Goal: Information Seeking & Learning: Learn about a topic

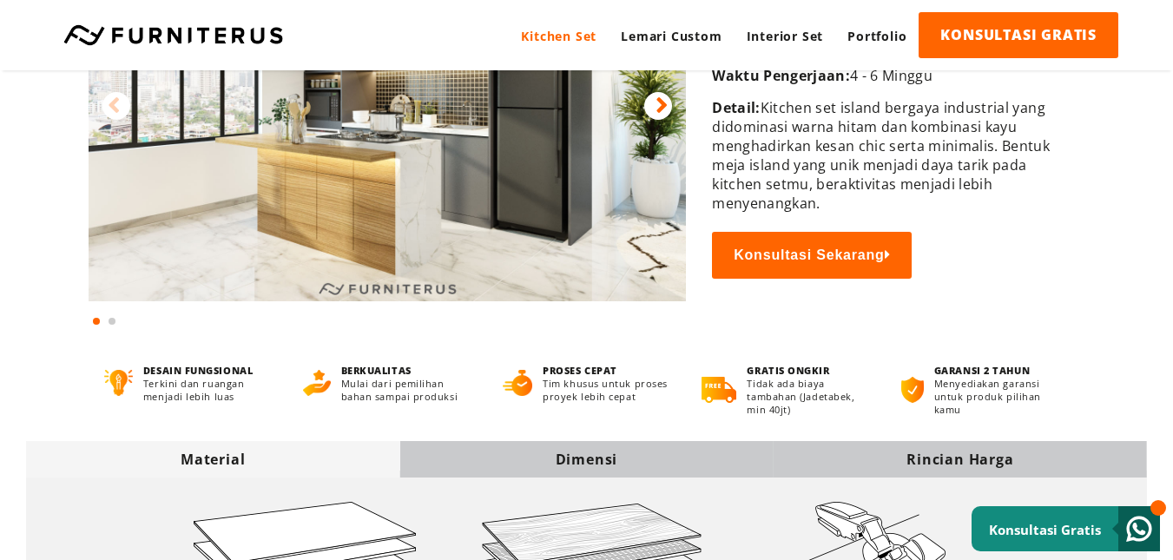
scroll to position [347, 0]
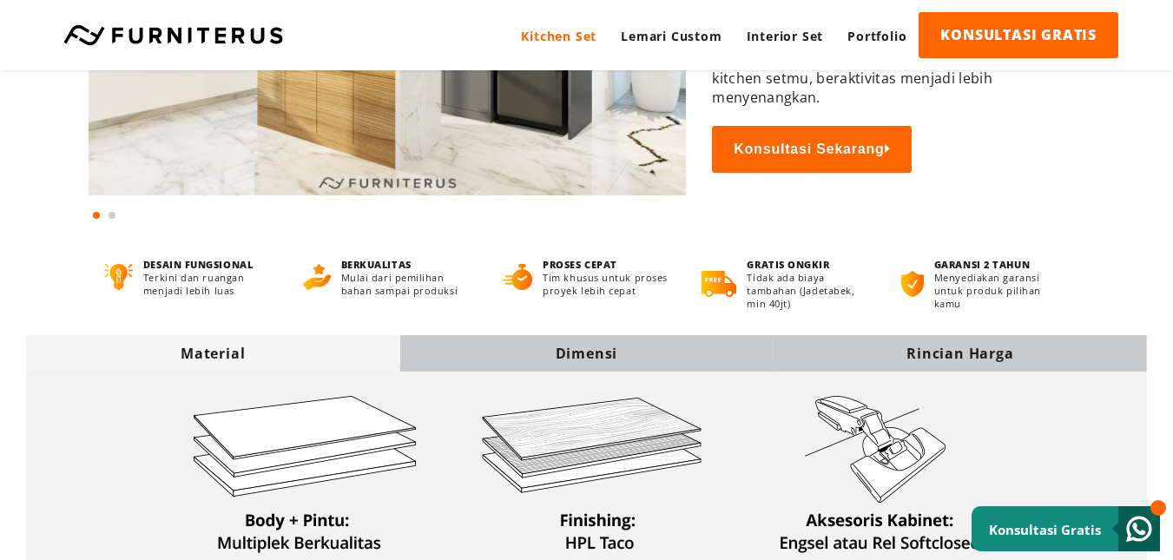
click at [593, 344] on div "Dimensi" at bounding box center [585, 353] width 373 height 19
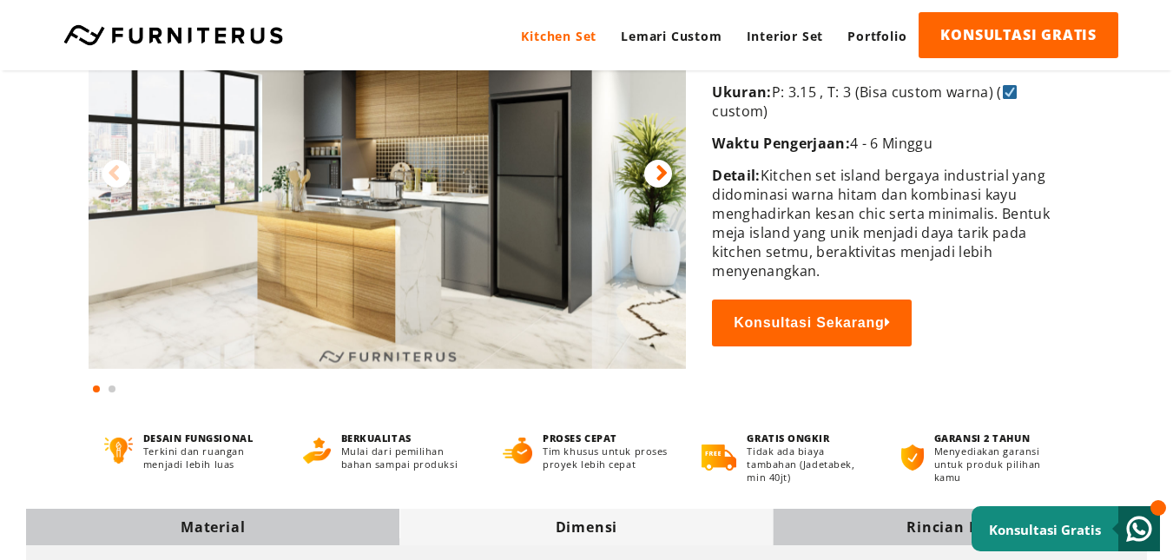
scroll to position [0, 0]
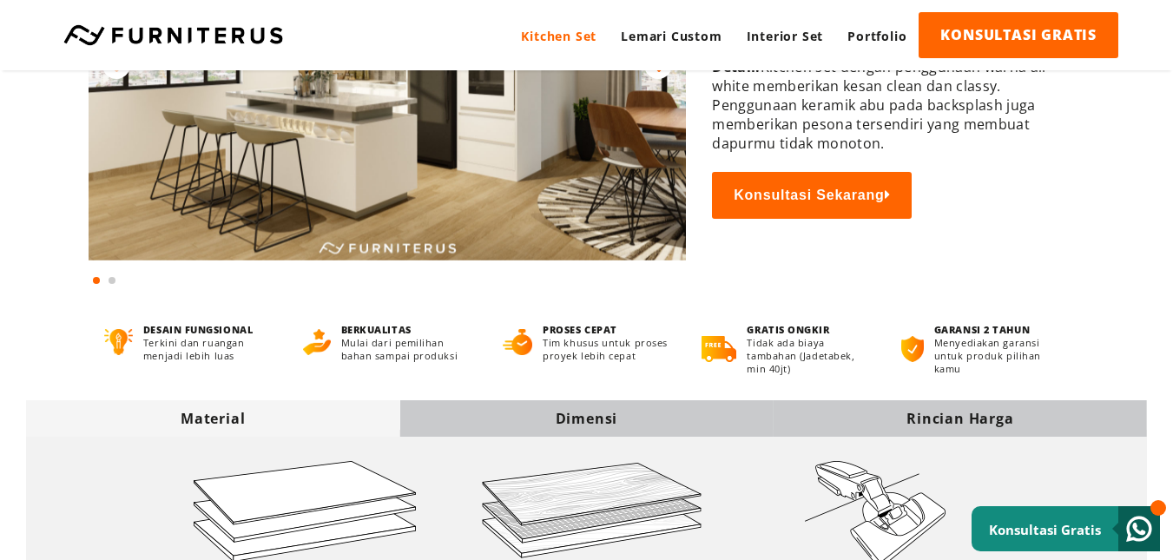
scroll to position [434, 0]
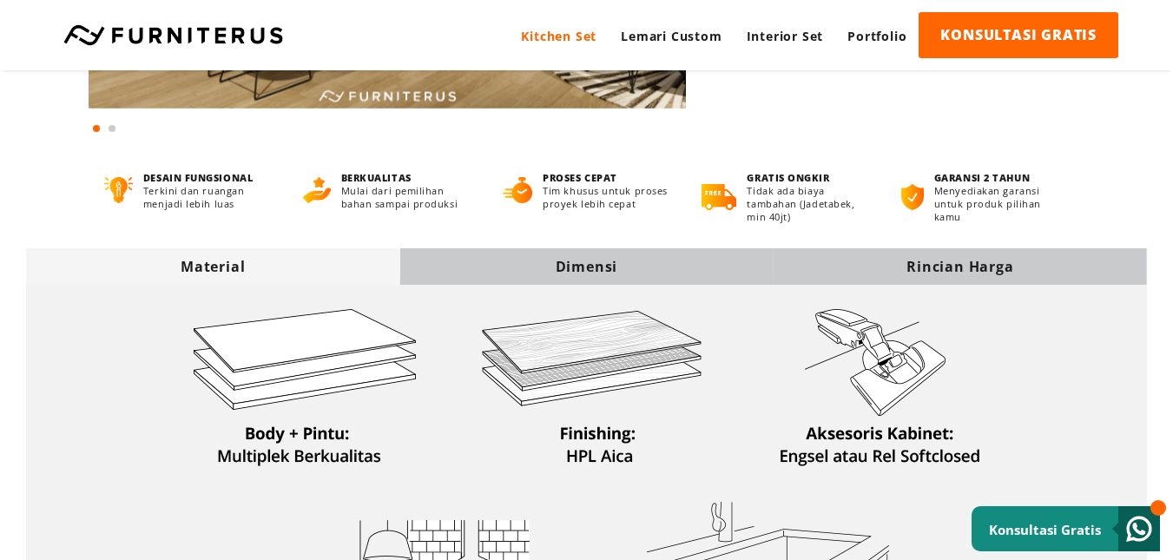
click at [591, 270] on div "Dimensi" at bounding box center [585, 266] width 373 height 19
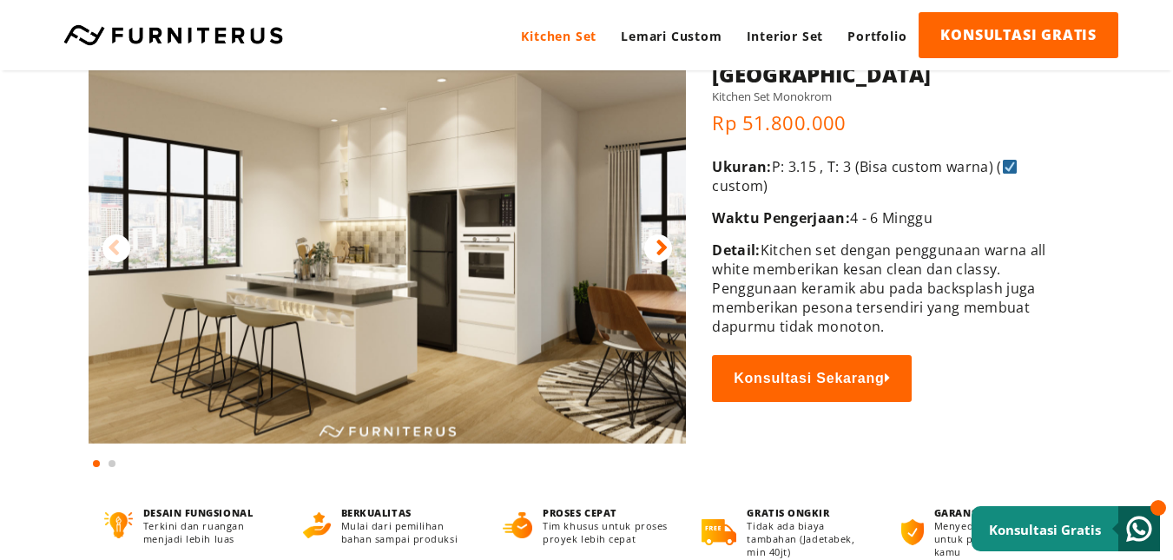
scroll to position [87, 0]
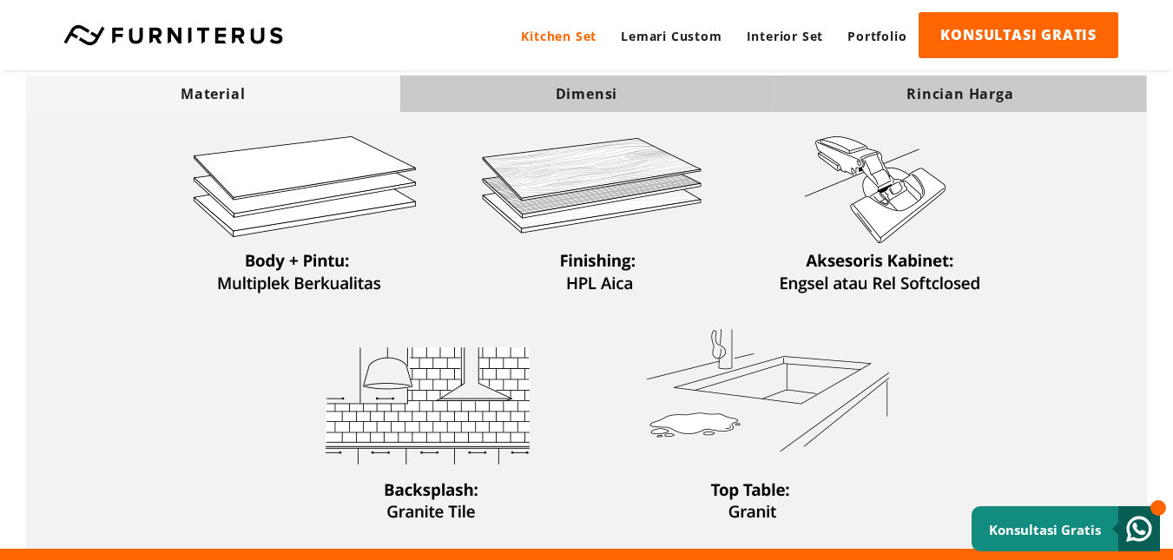
scroll to position [608, 0]
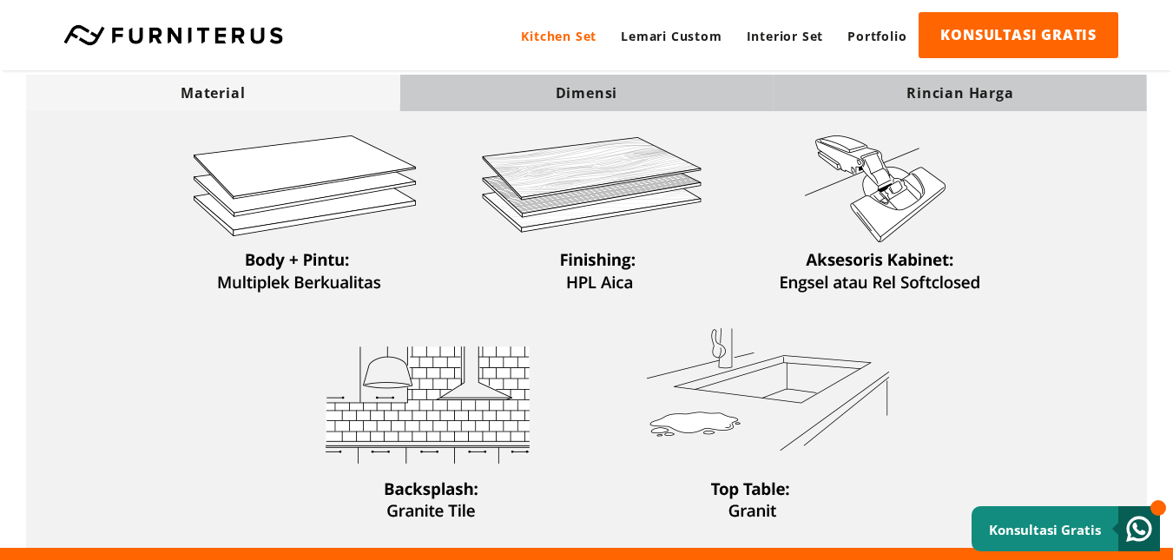
click at [558, 95] on div "Dimensi" at bounding box center [585, 92] width 373 height 19
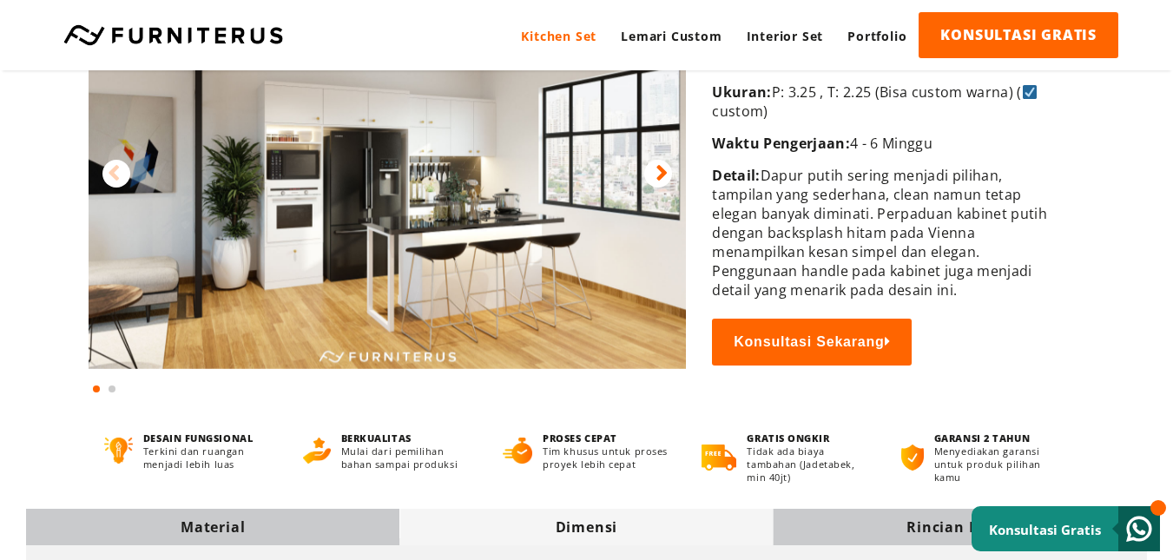
scroll to position [87, 0]
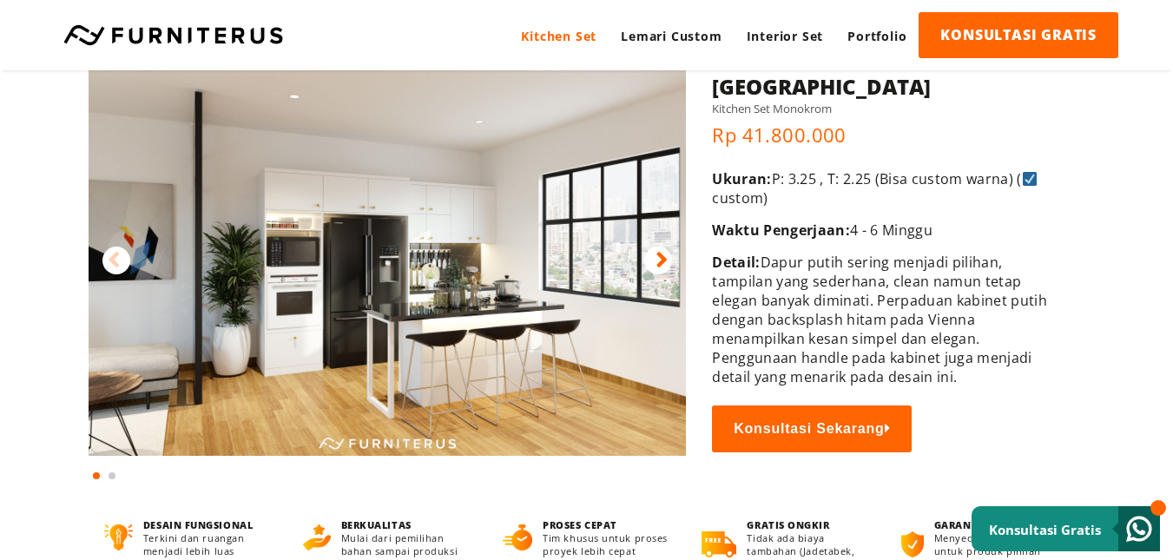
click at [656, 244] on img at bounding box center [387, 246] width 597 height 418
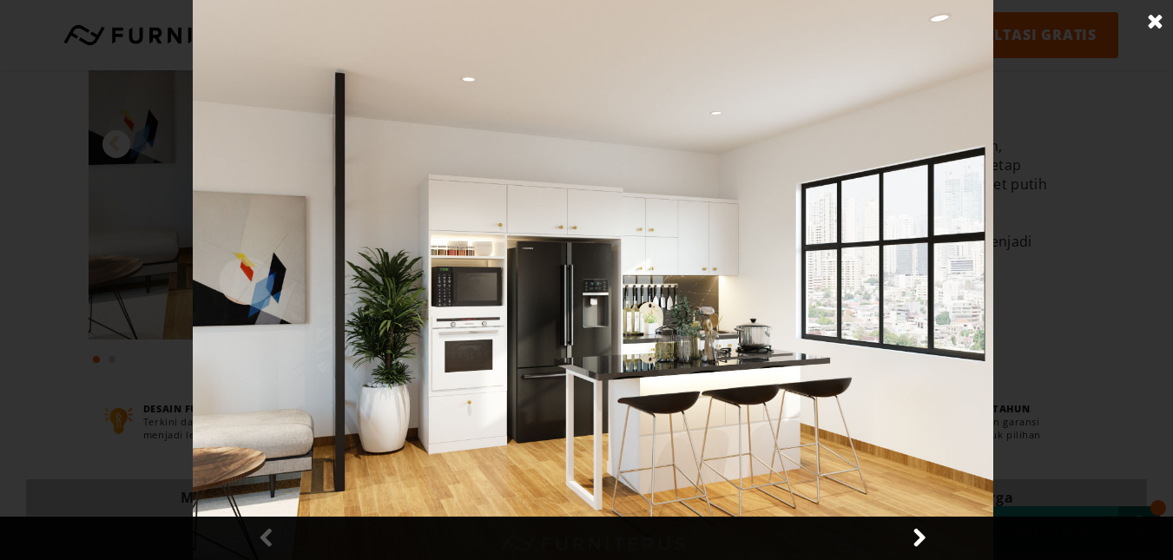
scroll to position [347, 0]
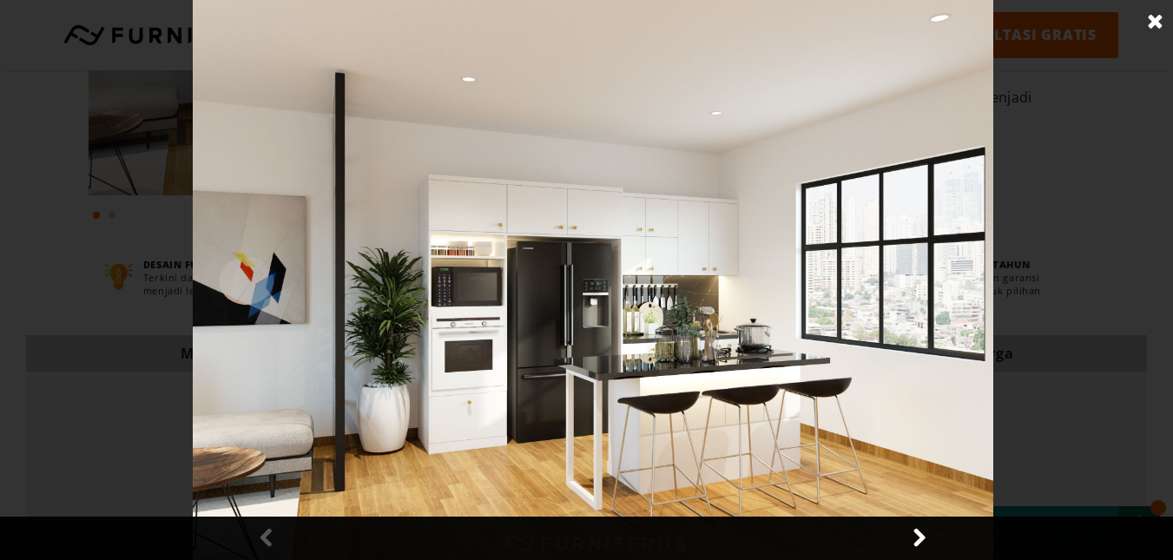
click at [920, 530] on link at bounding box center [918, 537] width 43 height 43
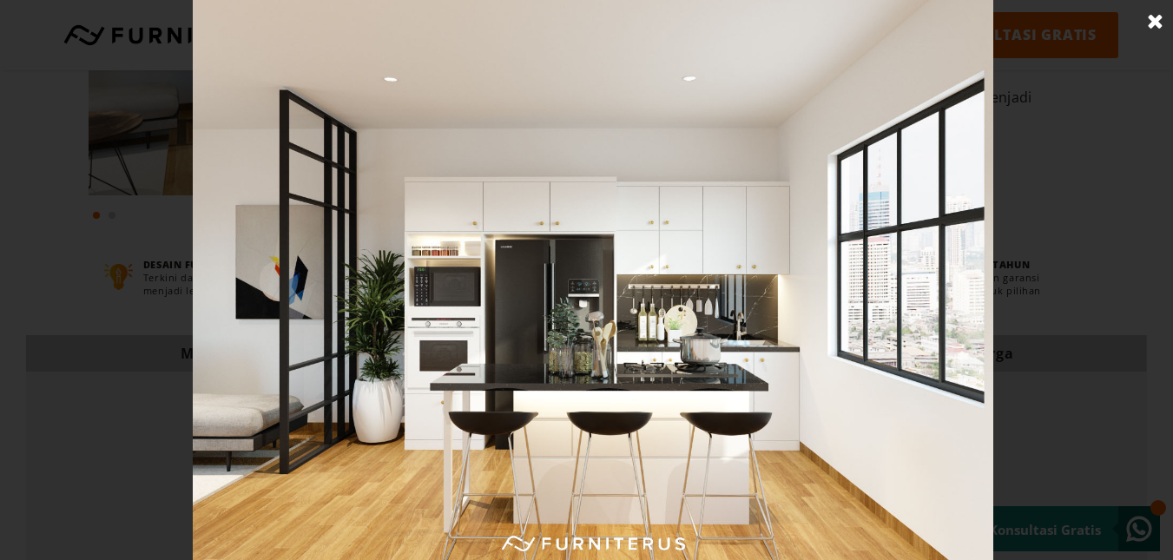
click at [1153, 12] on link at bounding box center [1154, 21] width 43 height 43
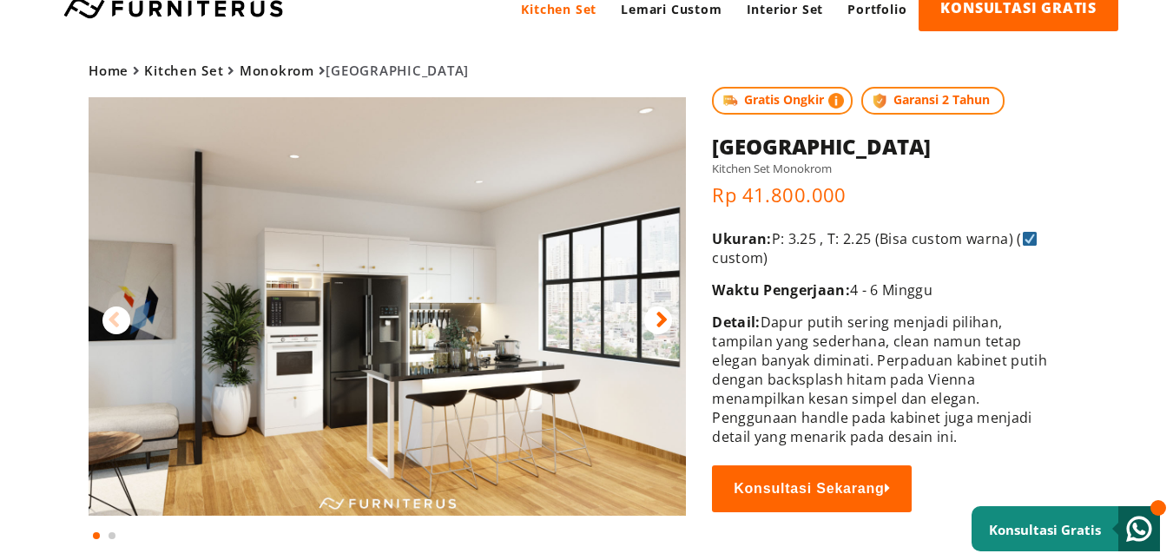
scroll to position [0, 0]
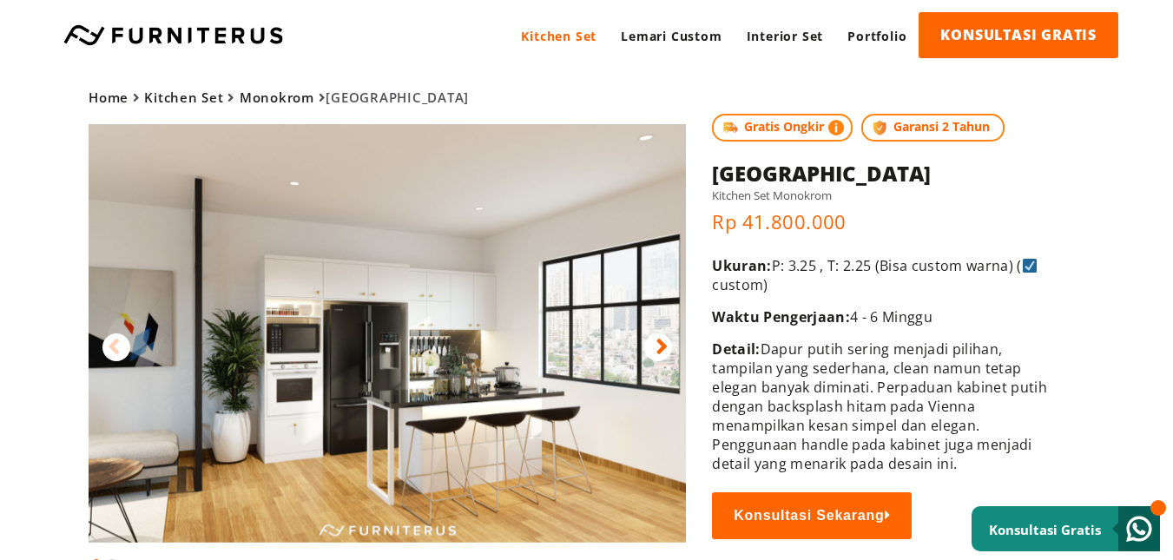
click at [660, 351] on icon at bounding box center [661, 346] width 12 height 25
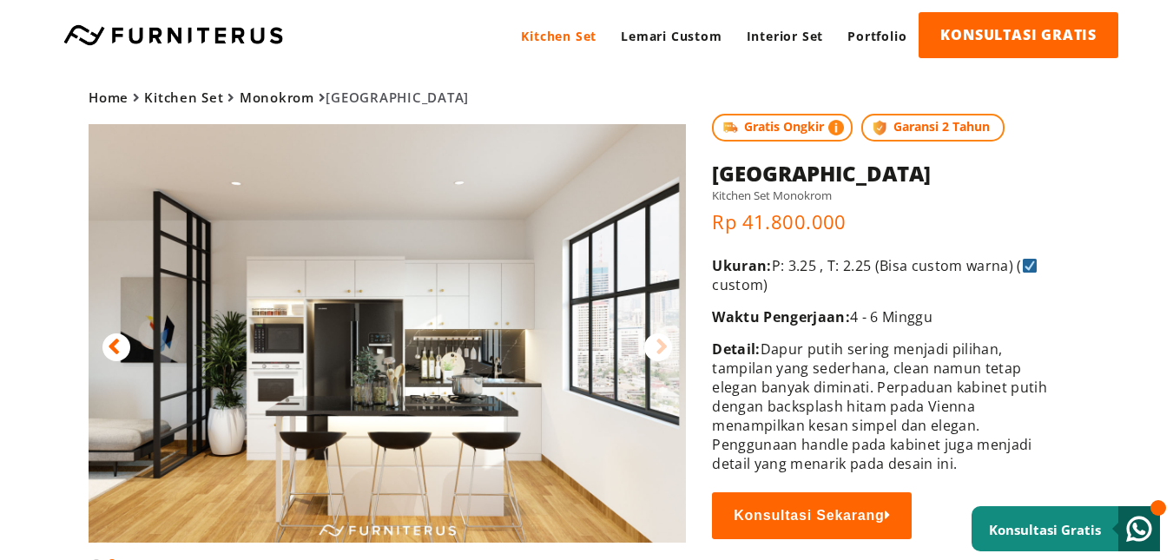
click at [564, 385] on img at bounding box center [387, 333] width 597 height 418
